Goal: Go to known website: Access a specific website the user already knows

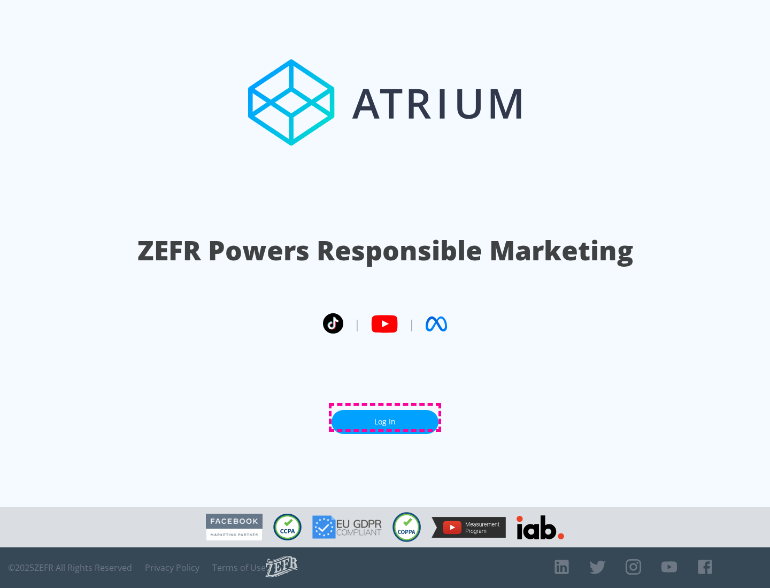
click at [385, 417] on link "Log In" at bounding box center [384, 422] width 107 height 24
